Goal: Task Accomplishment & Management: Manage account settings

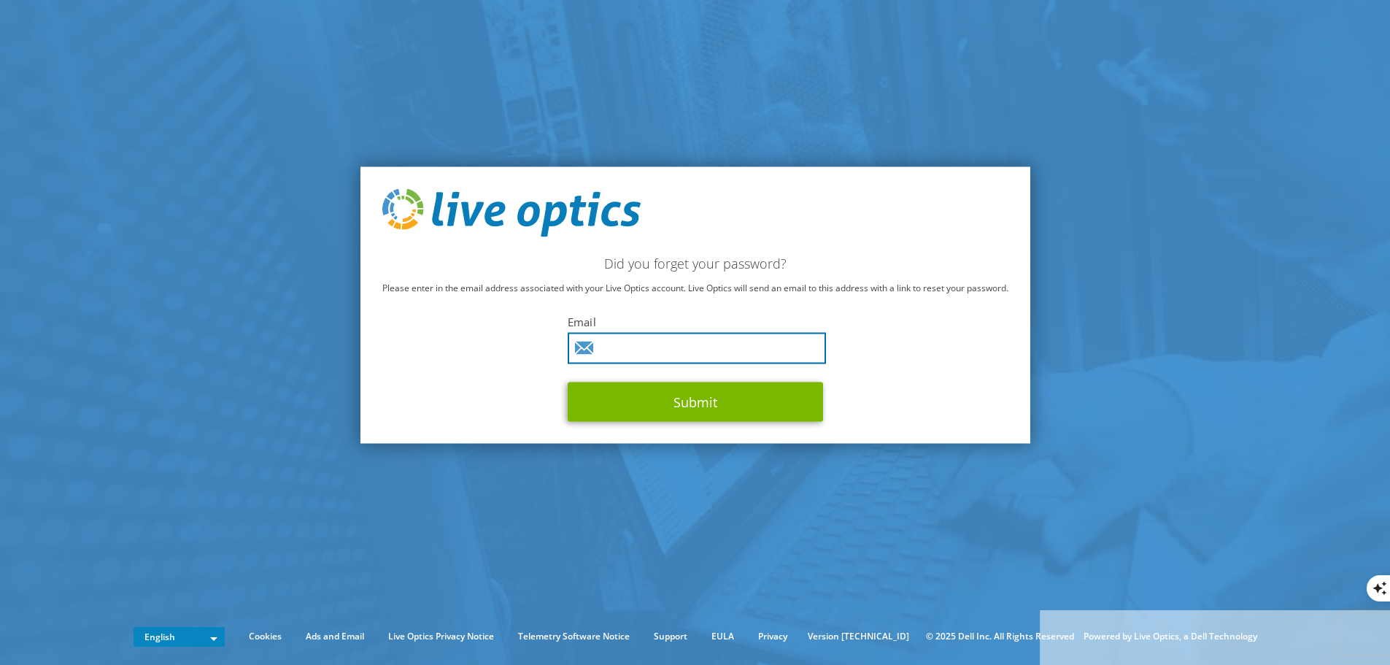
click at [620, 355] on input "text" at bounding box center [697, 347] width 258 height 31
type input "gbosman@silverfern.com.au"
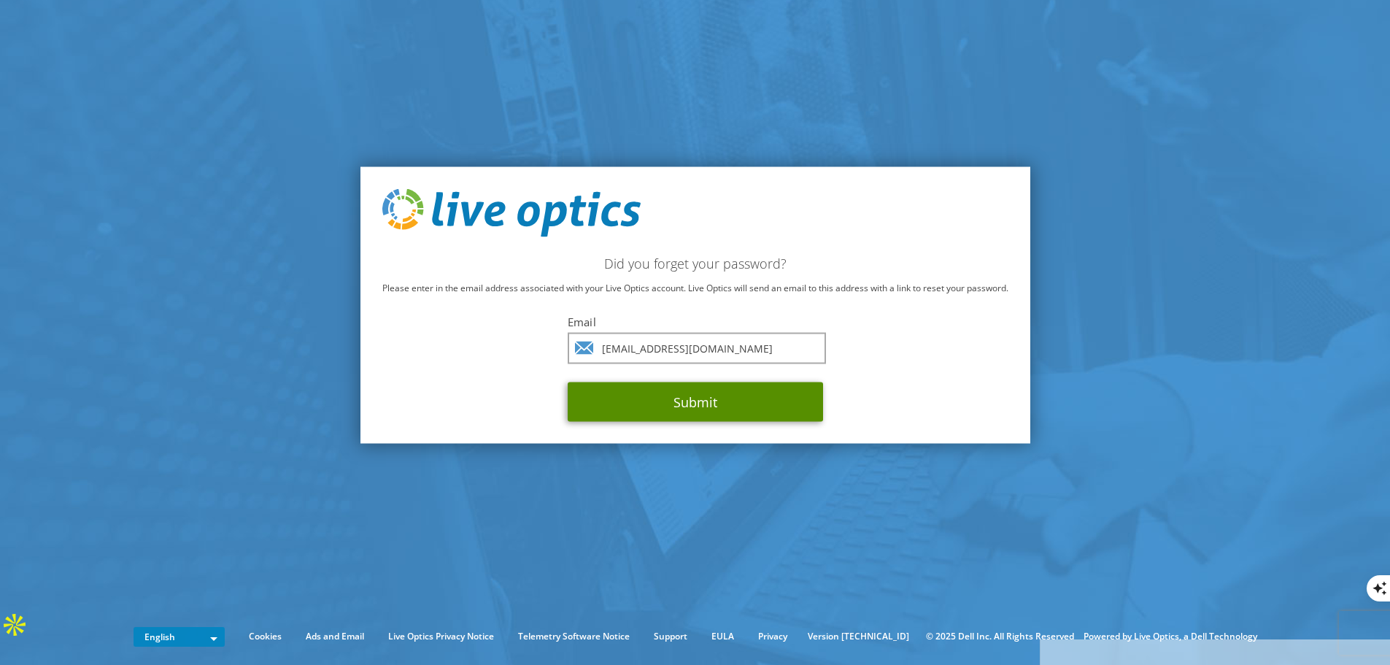
click at [685, 402] on button "Submit" at bounding box center [695, 401] width 255 height 39
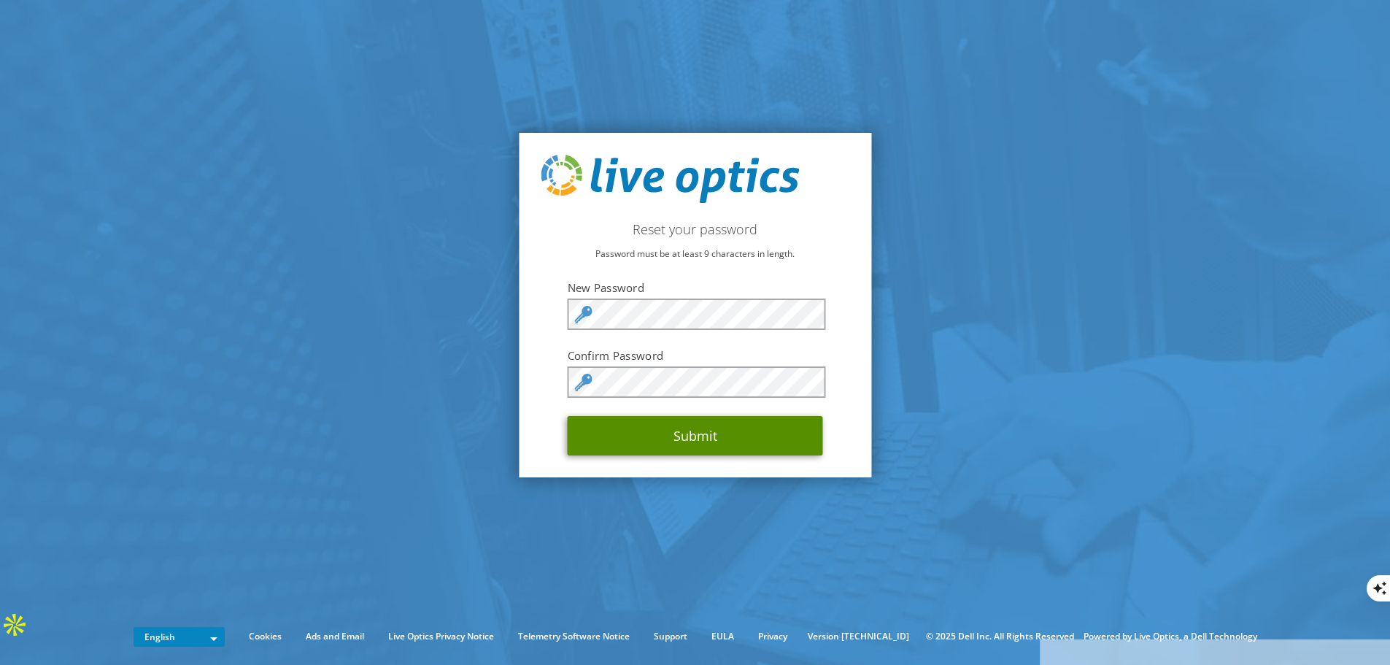
click at [707, 431] on button "Submit" at bounding box center [695, 435] width 255 height 39
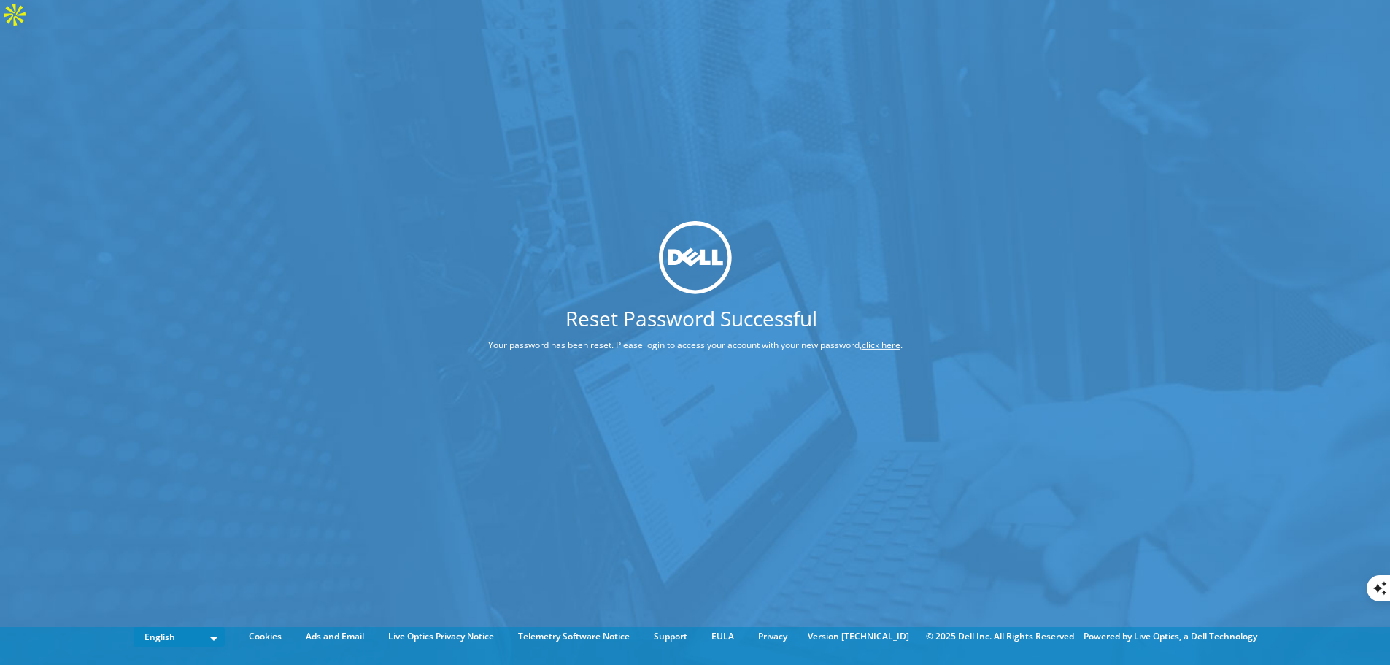
click at [890, 339] on link "click here" at bounding box center [881, 345] width 39 height 12
